Goal: Transaction & Acquisition: Purchase product/service

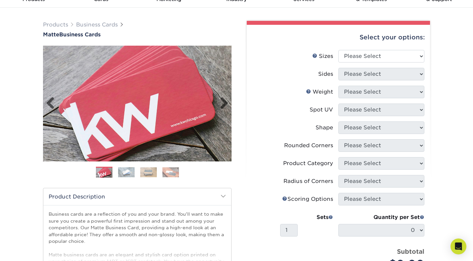
scroll to position [34, 0]
click at [373, 64] on li "Sizes Help Sizes Please Select 1.5" x 3.5" 1.75" x 3.5" 2" x 2" 2" x 3" 2" x 3.…" at bounding box center [338, 59] width 172 height 18
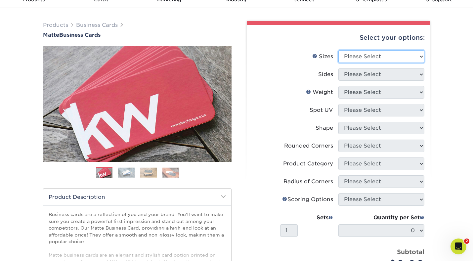
select select "2.00x3.50"
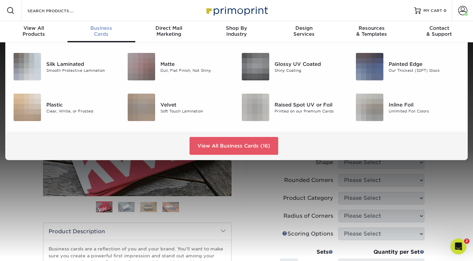
click at [98, 31] on div "Business Cards" at bounding box center [100, 31] width 67 height 12
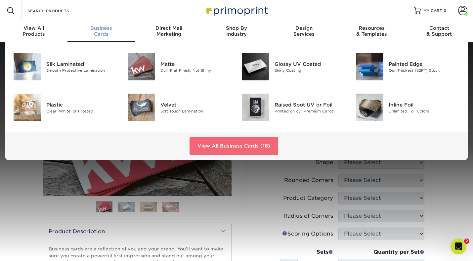
click at [224, 151] on link "View All Business Cards (16)" at bounding box center [233, 146] width 89 height 18
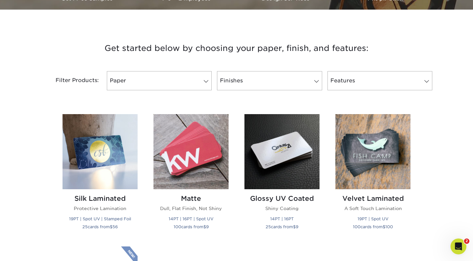
scroll to position [221, 0]
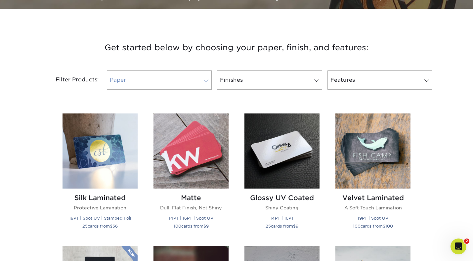
click at [208, 82] on span at bounding box center [205, 80] width 9 height 5
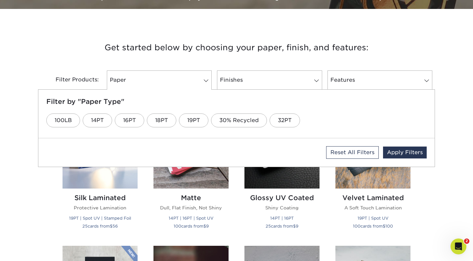
click at [179, 58] on h3 "Get started below by choosing your paper, finish, and features:" at bounding box center [236, 48] width 387 height 30
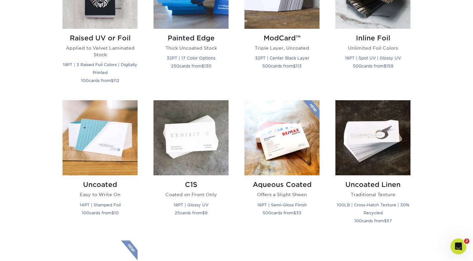
scroll to position [516, 0]
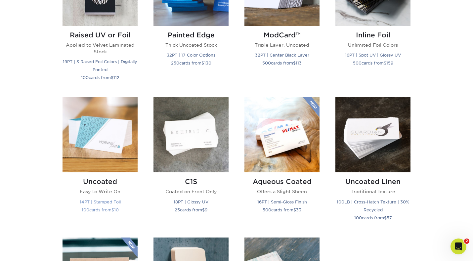
click at [100, 181] on h2 "Uncoated" at bounding box center [99, 182] width 75 height 8
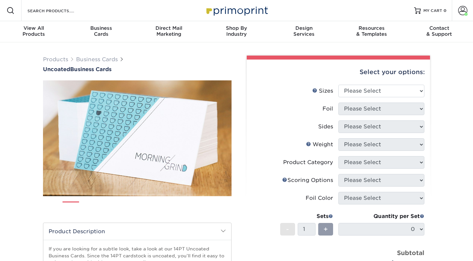
click at [95, 209] on img at bounding box center [93, 207] width 17 height 17
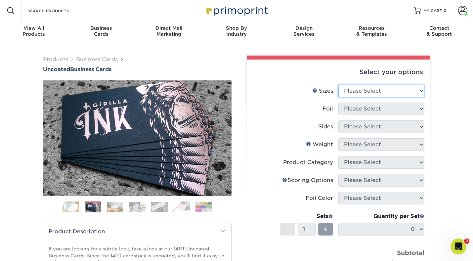
select select "2.00x3.50"
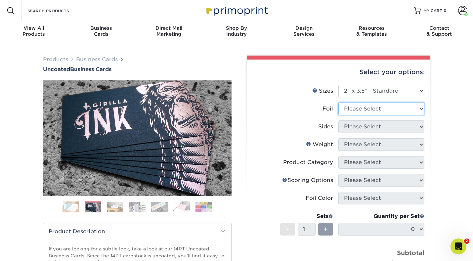
select select "0"
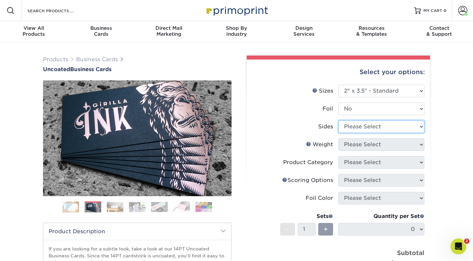
select select "13abbda7-1d64-4f25-8bb2-c179b224825d"
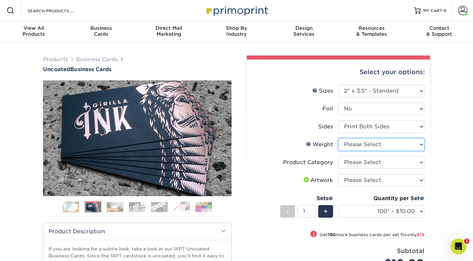
select select "14PT Uncoated"
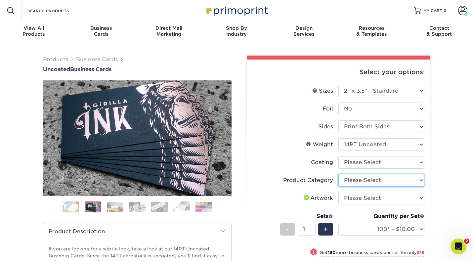
select select "3b5148f1-0588-4f88-a218-97bcfdce65c1"
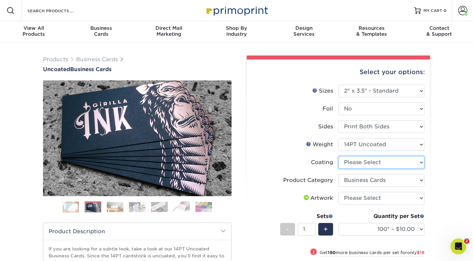
select select "3e7618de-abca-4bda-9f97-8b9129e913d8"
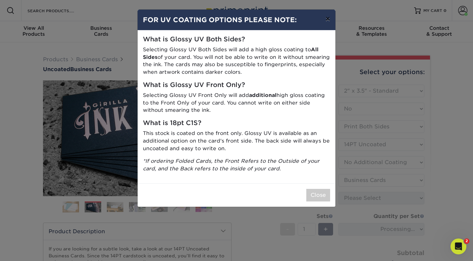
click at [326, 20] on button "×" at bounding box center [327, 19] width 15 height 19
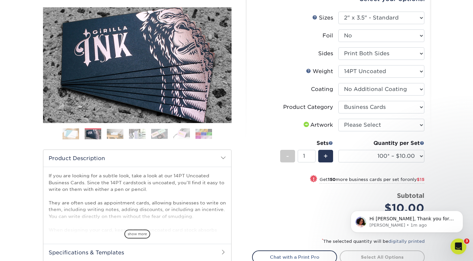
click at [378, 182] on small "Get 150 more business cards per set for only $15" at bounding box center [371, 180] width 105 height 7
select select "250* – $25.00"
